Goal: Information Seeking & Learning: Learn about a topic

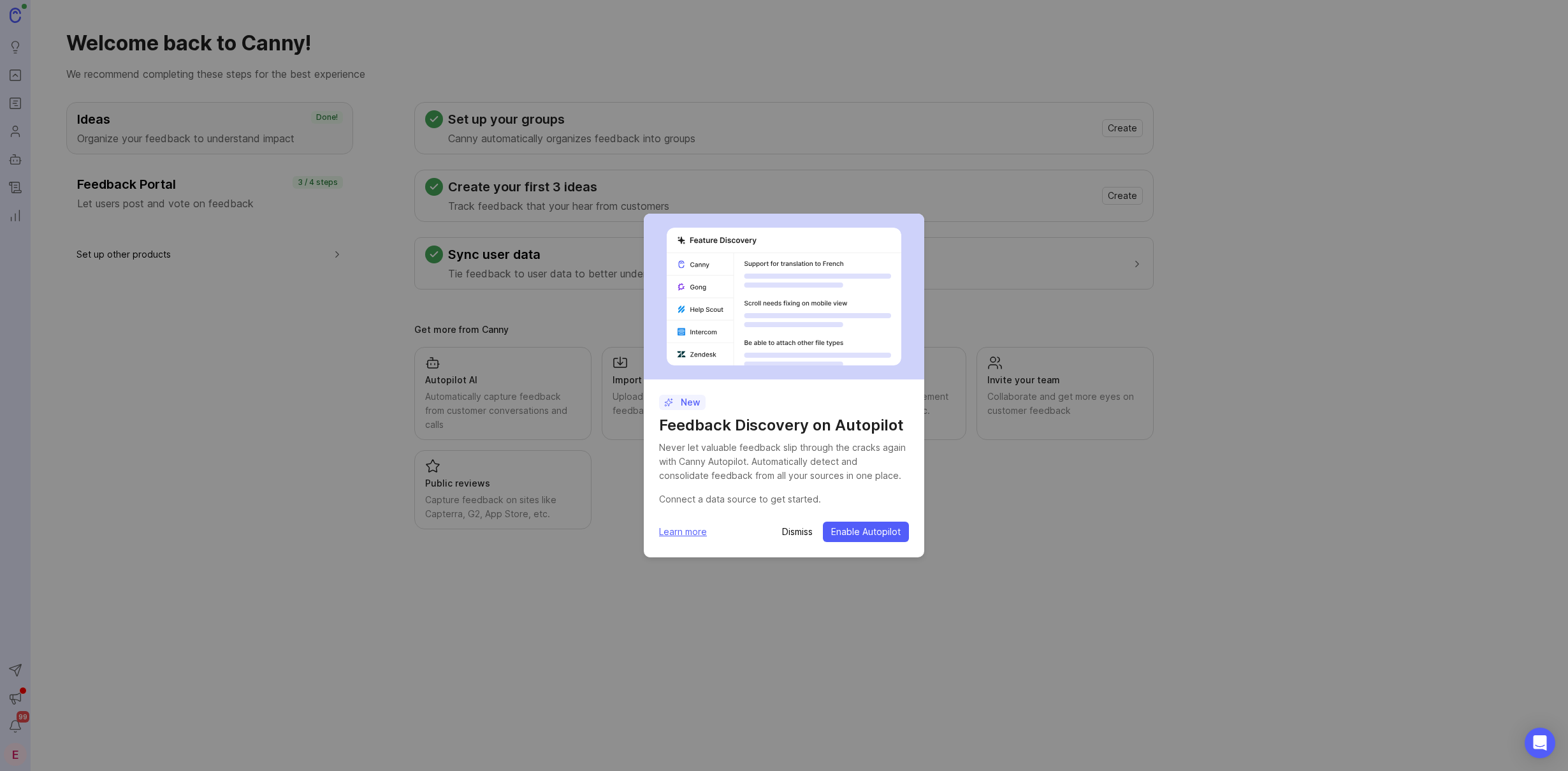
click at [800, 534] on p "Dismiss" at bounding box center [797, 532] width 30 height 13
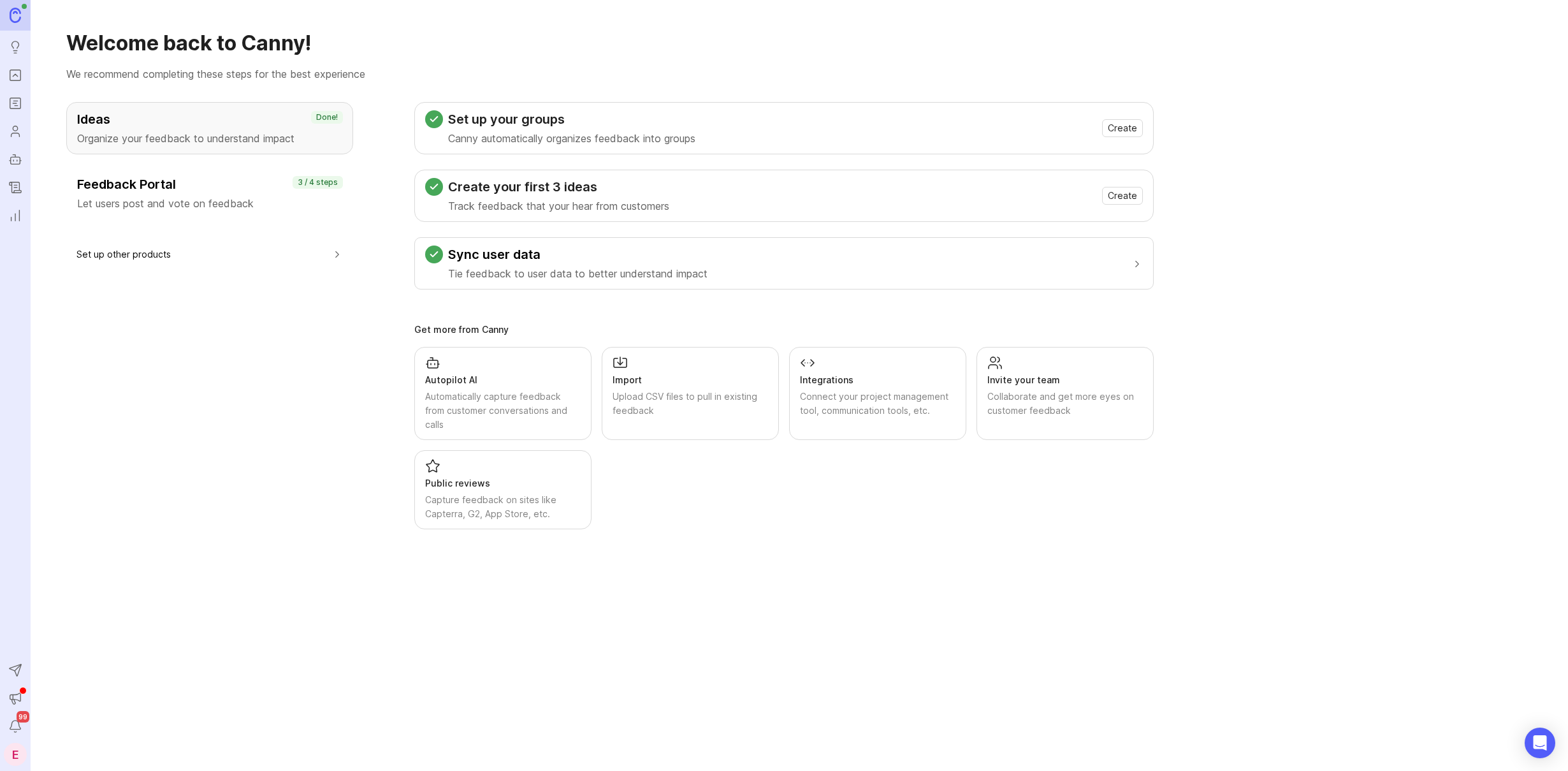
click at [12, 699] on icon "Announcements" at bounding box center [14, 701] width 3 height 5
click at [19, 732] on icon "Notifications" at bounding box center [16, 726] width 14 height 16
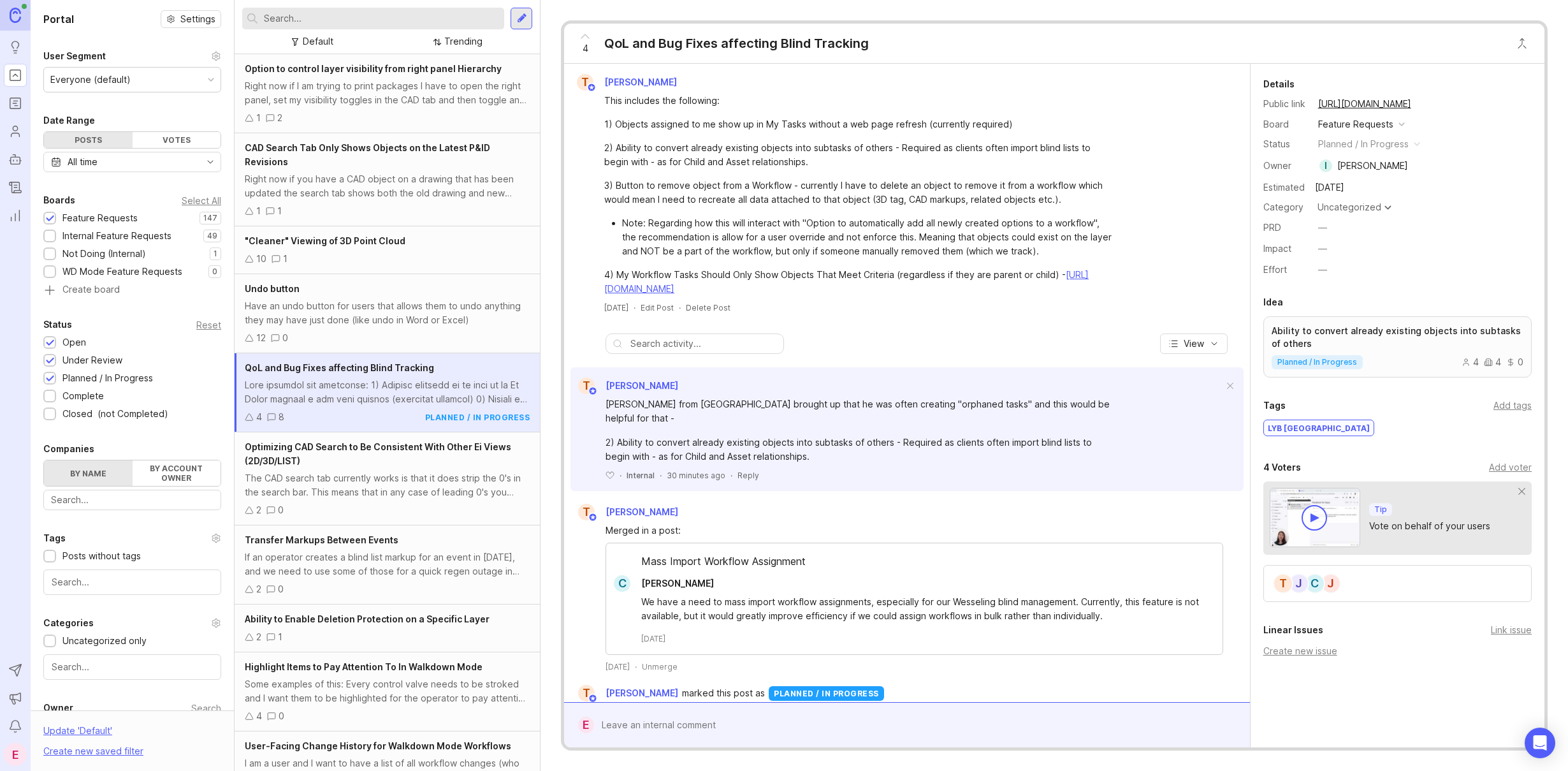
click at [19, 72] on icon "Portal" at bounding box center [16, 76] width 14 height 16
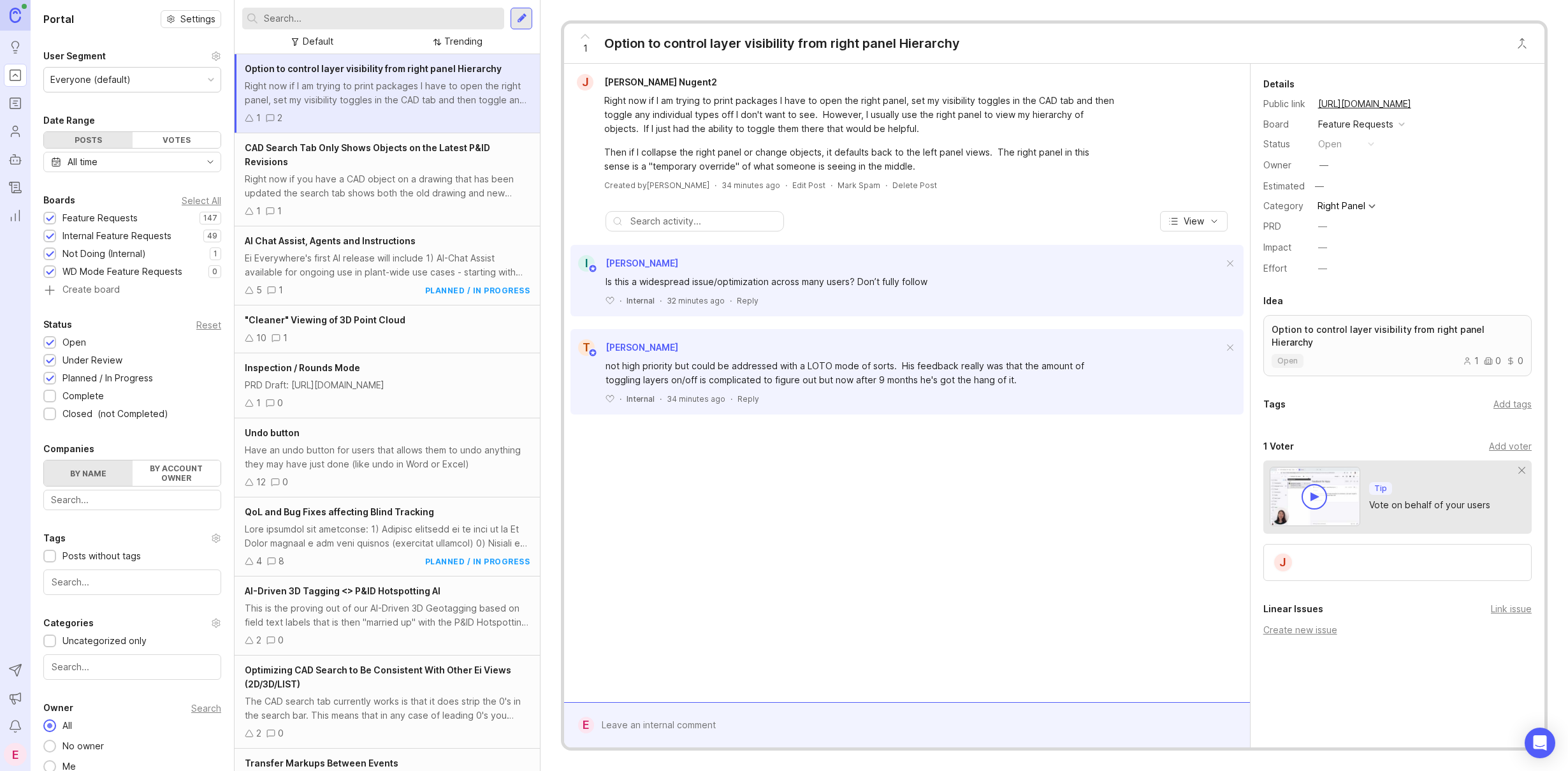
click at [395, 182] on div "Right now if you have a CAD object on a drawing that has been updated the searc…" at bounding box center [387, 185] width 285 height 28
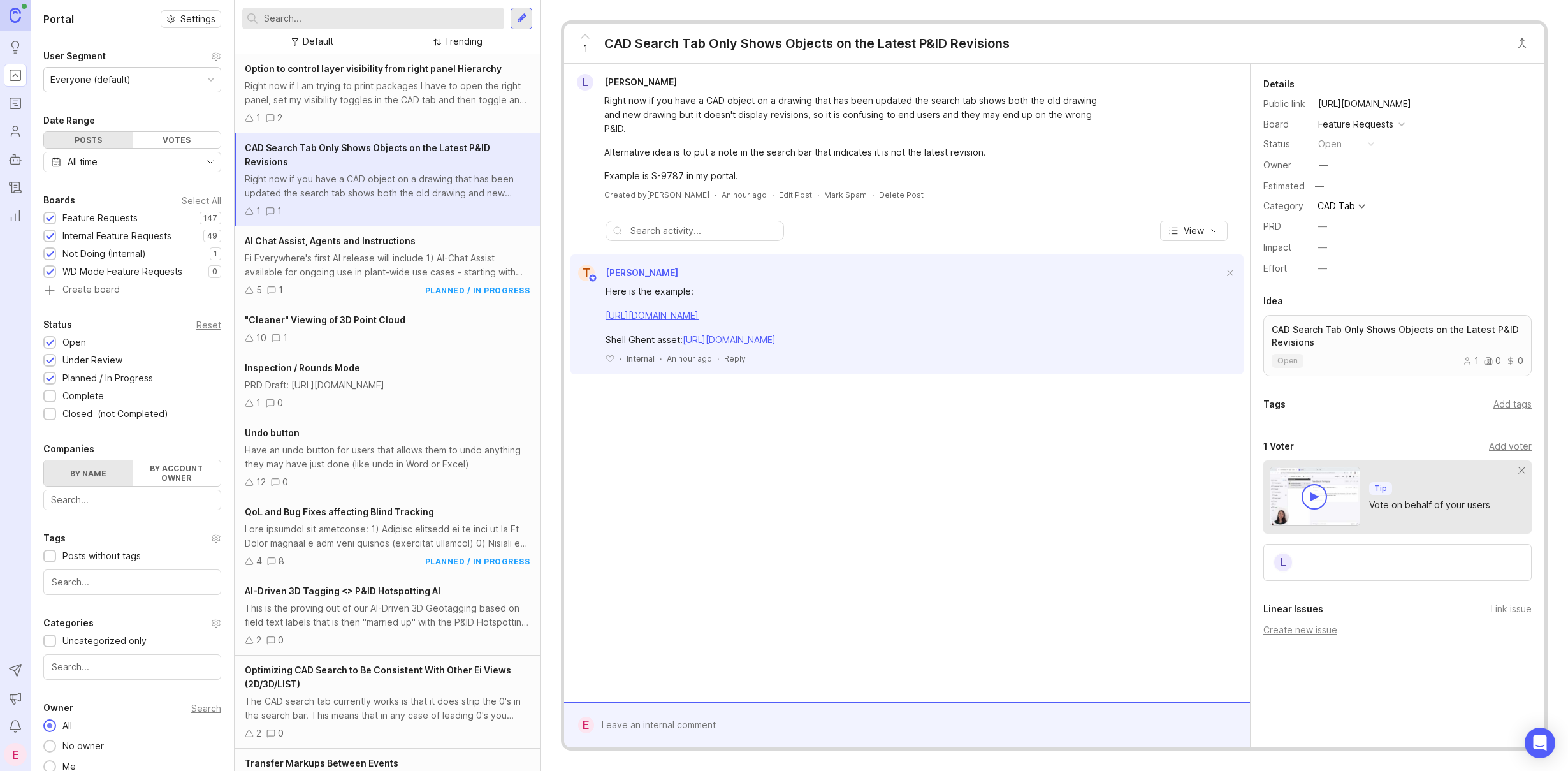
click at [374, 268] on div "Ei Everywhere's first AI release will include 1) AI-Chat Assist available for o…" at bounding box center [387, 265] width 285 height 28
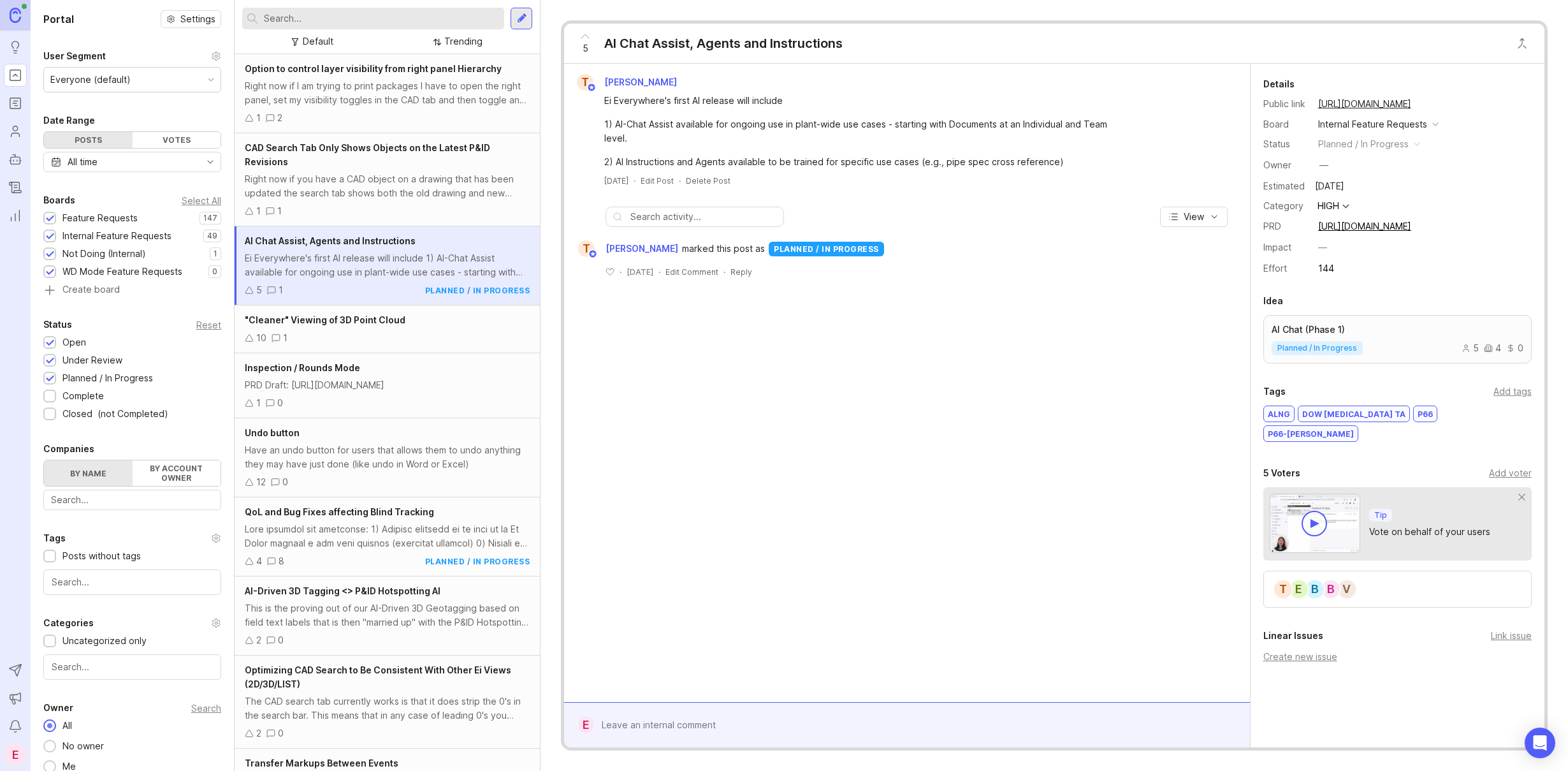
click at [362, 337] on div "10 1" at bounding box center [387, 338] width 285 height 14
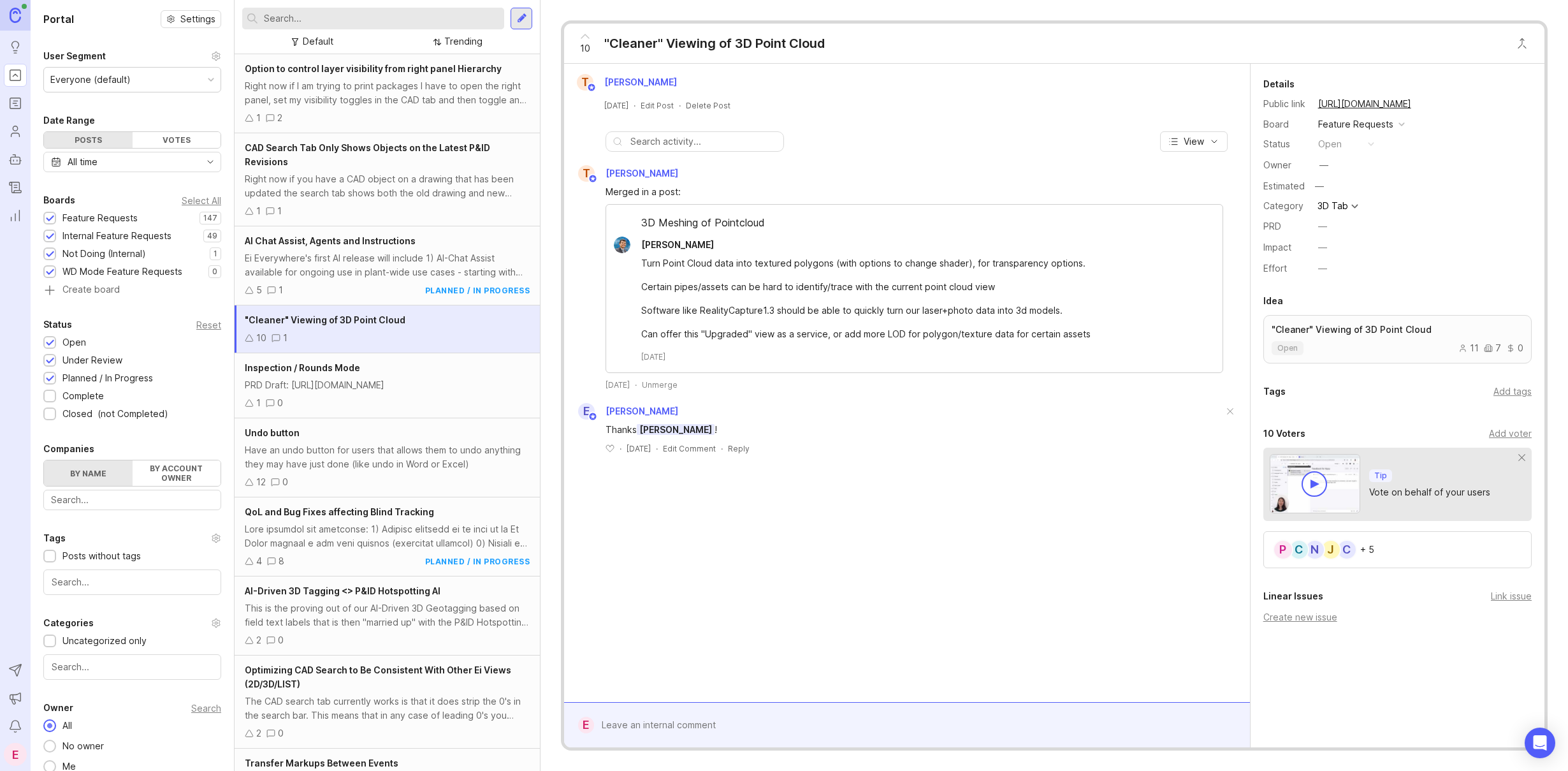
click at [373, 392] on div "PRD Draft: [URL][DOMAIN_NAME]" at bounding box center [387, 385] width 285 height 14
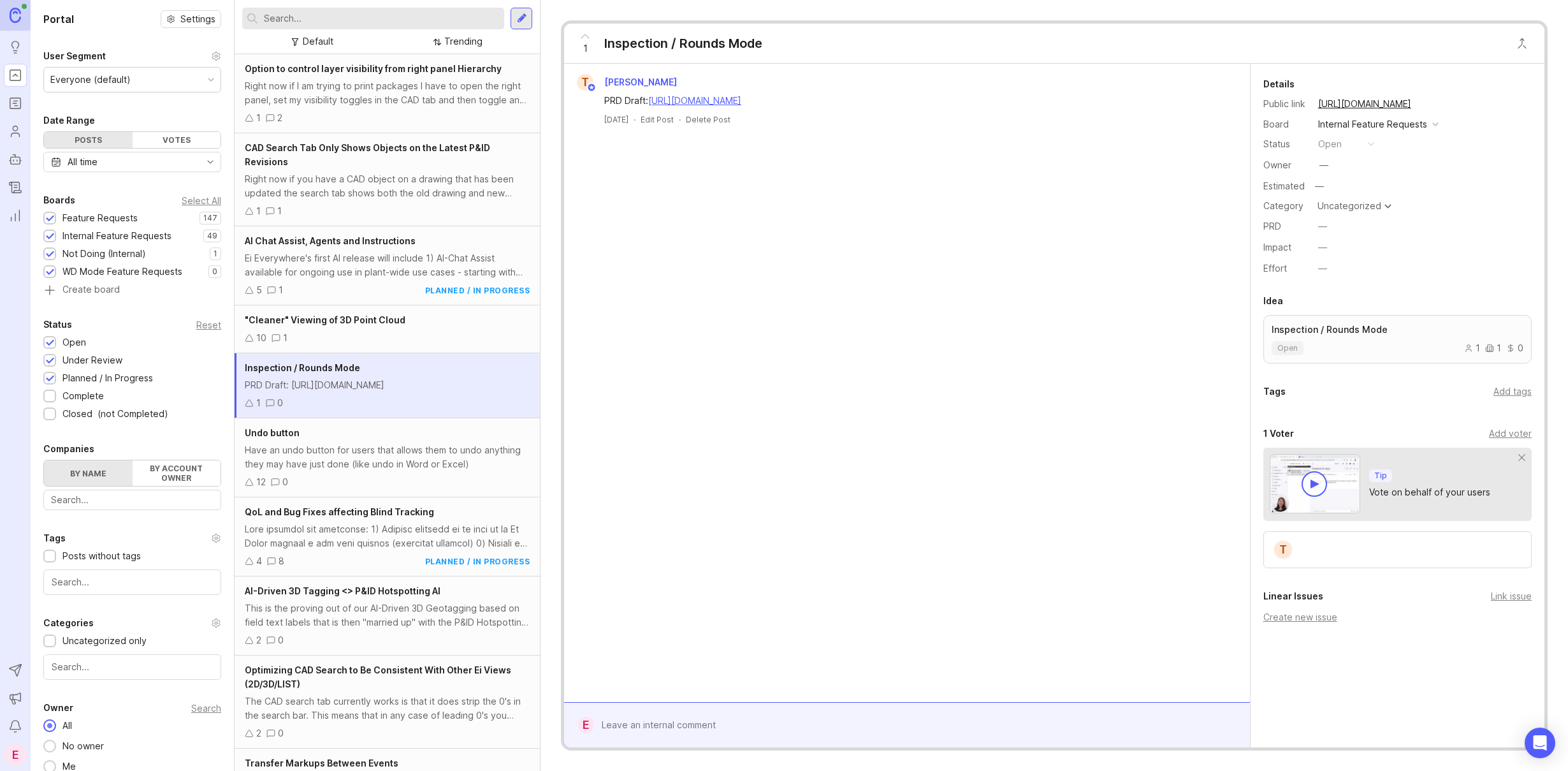
click at [340, 465] on div "Have an undo button for users that allows them to undo anything they may have j…" at bounding box center [387, 457] width 285 height 28
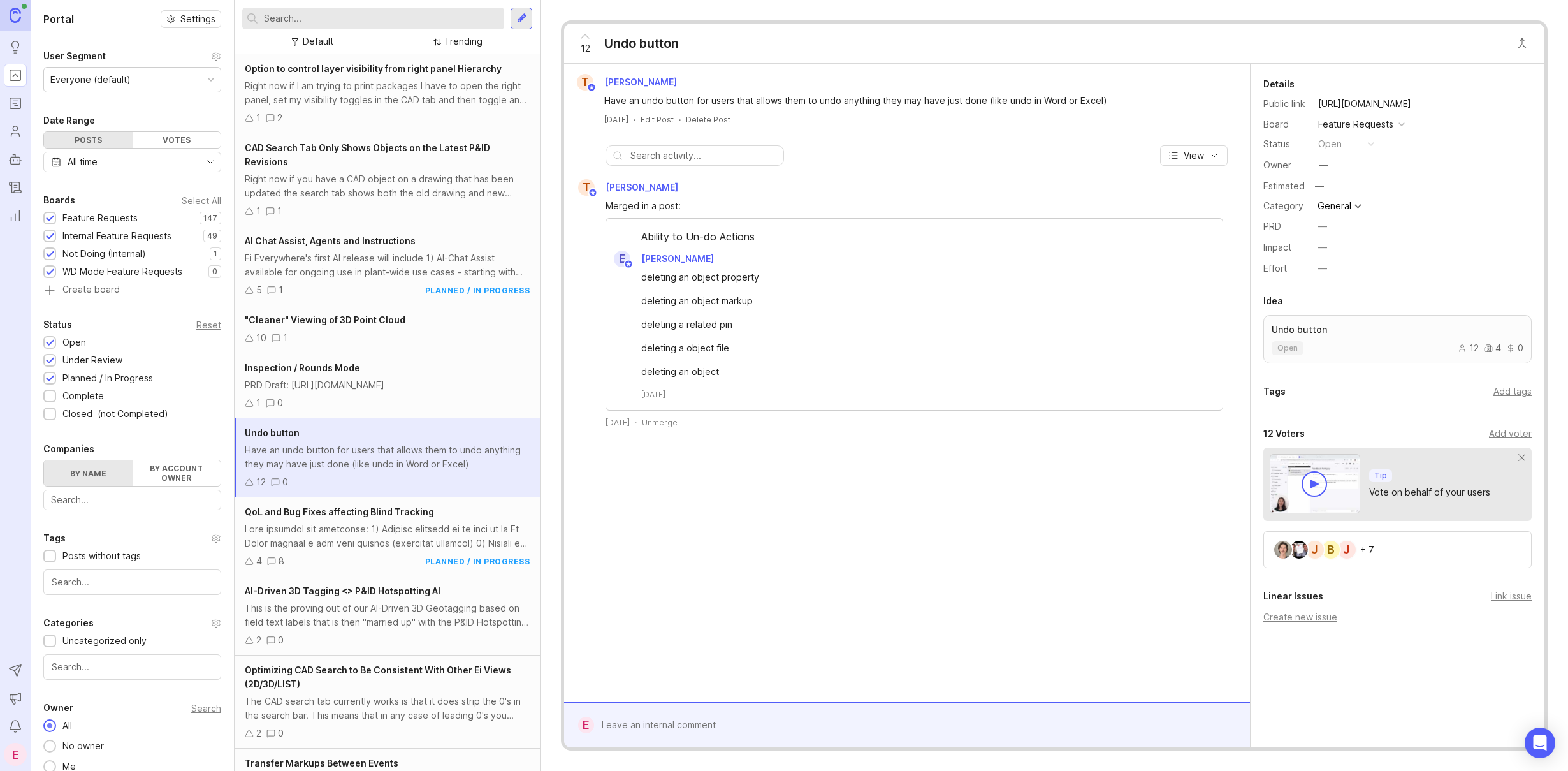
click at [313, 566] on div "QoL and Bug Fixes affecting Blind Tracking 4 8 planned / in progress" at bounding box center [387, 537] width 306 height 79
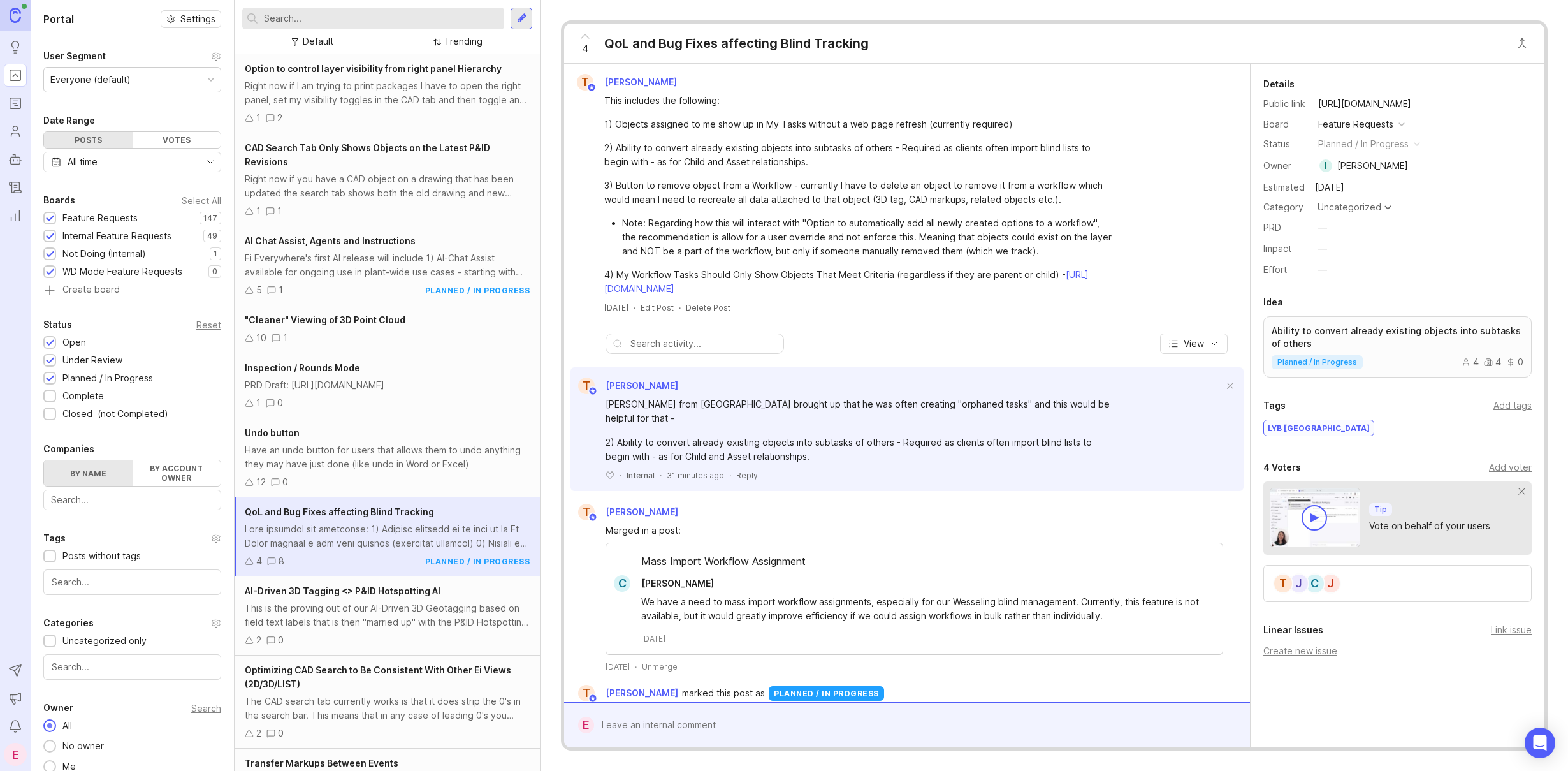
click at [351, 629] on div "This is the proving out of our AI-Driven 3D Geotagging based on field text labe…" at bounding box center [387, 615] width 285 height 28
